Goal: Check status

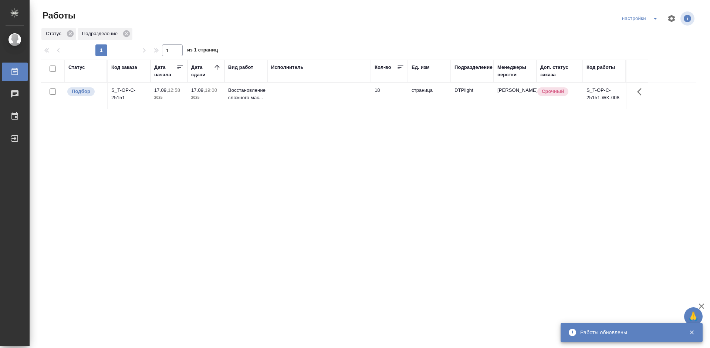
click at [280, 163] on div "Статус Код заказа Дата начала Дата сдачи Вид работ Исполнитель Кол-во Ед. изм П…" at bounding box center [368, 193] width 655 height 266
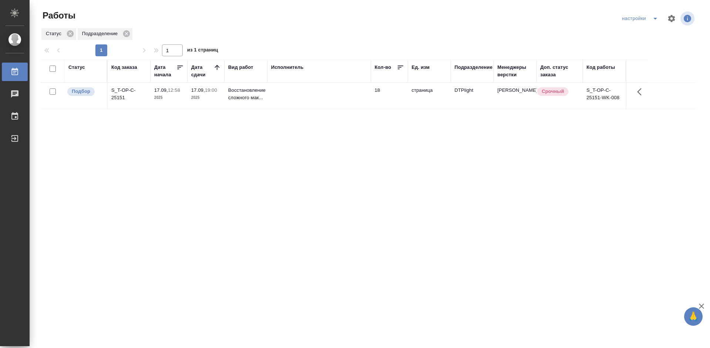
click at [123, 92] on div "S_T-OP-C-25151" at bounding box center [129, 94] width 36 height 15
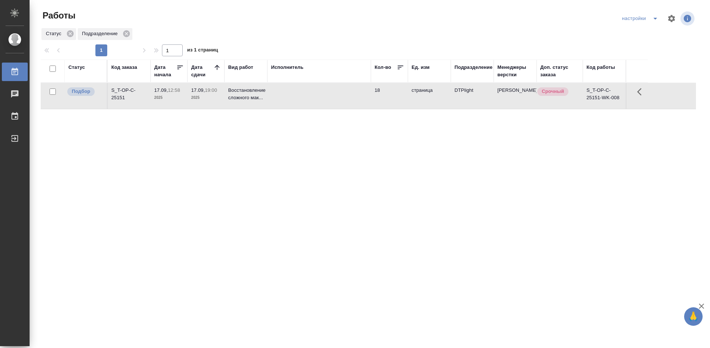
click at [123, 92] on div "S_T-OP-C-25151" at bounding box center [129, 94] width 36 height 15
click at [307, 188] on div "Статус Код заказа Дата начала Дата сдачи Вид работ Исполнитель Кол-во Ед. изм П…" at bounding box center [368, 193] width 655 height 266
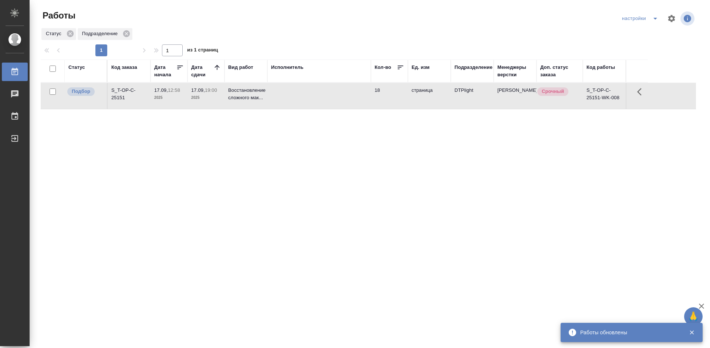
click at [260, 165] on div "Статус Код заказа Дата начала Дата сдачи Вид работ Исполнитель Кол-во Ед. изм П…" at bounding box center [368, 193] width 655 height 266
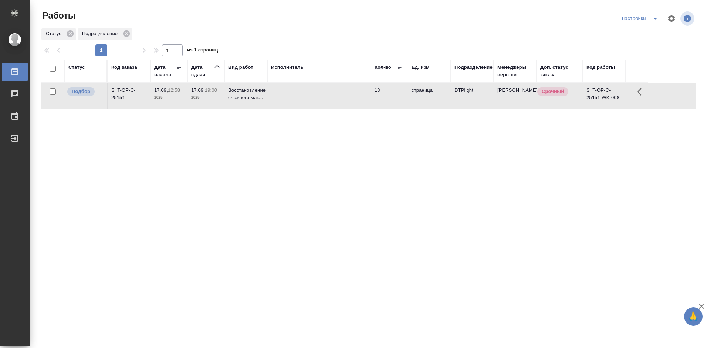
click at [116, 147] on div "Статус Код заказа Дата начала Дата сдачи Вид работ Исполнитель Кол-во Ед. изм П…" at bounding box center [368, 193] width 655 height 266
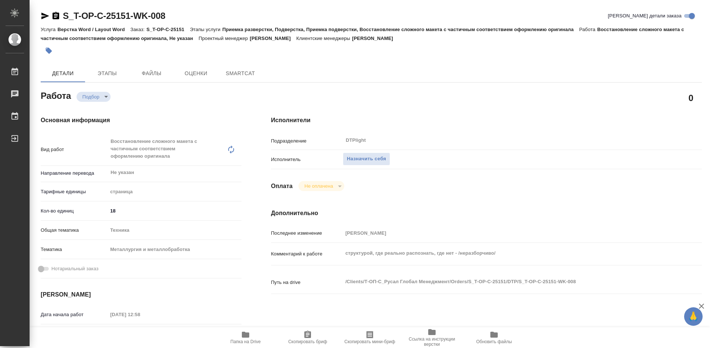
type textarea "x"
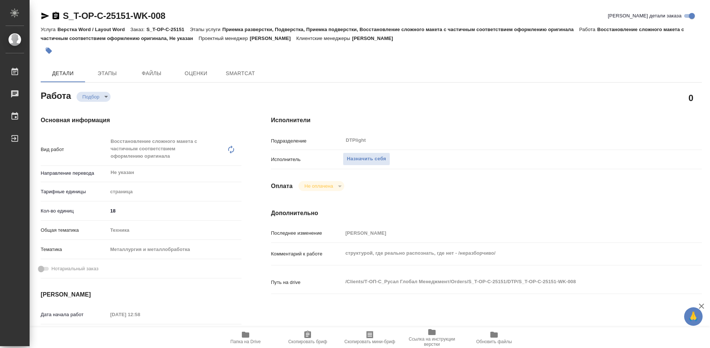
type textarea "x"
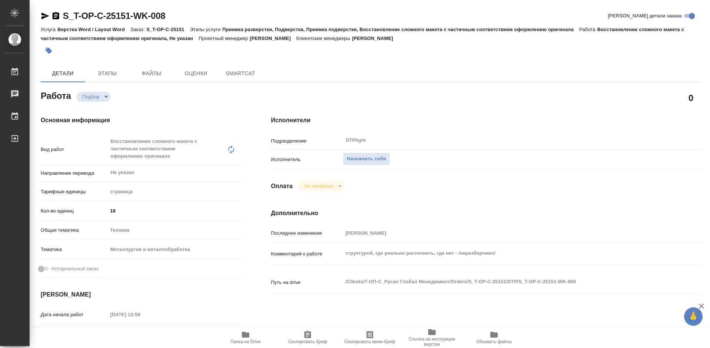
type textarea "x"
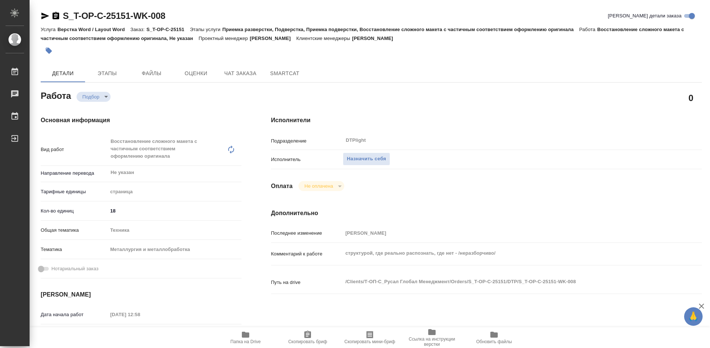
type textarea "x"
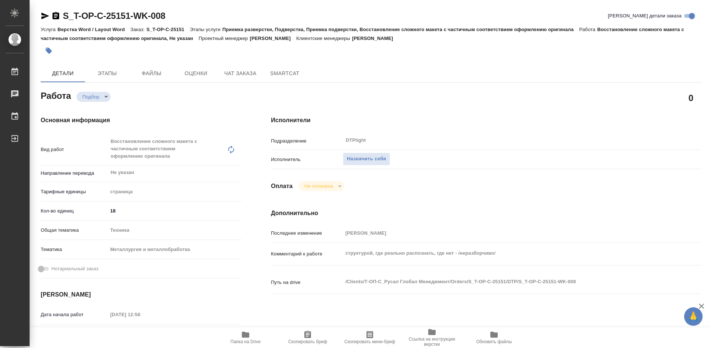
type textarea "x"
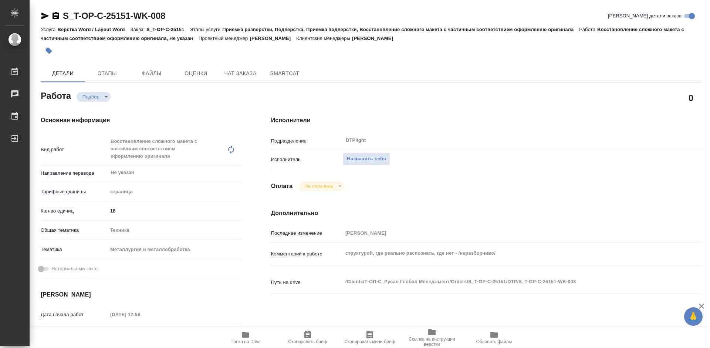
click at [234, 261] on div "Тематика Металлургия и металлобработка 60014e23f7d9dc5f480a3cf8" at bounding box center [141, 252] width 201 height 19
